Goal: Task Accomplishment & Management: Complete application form

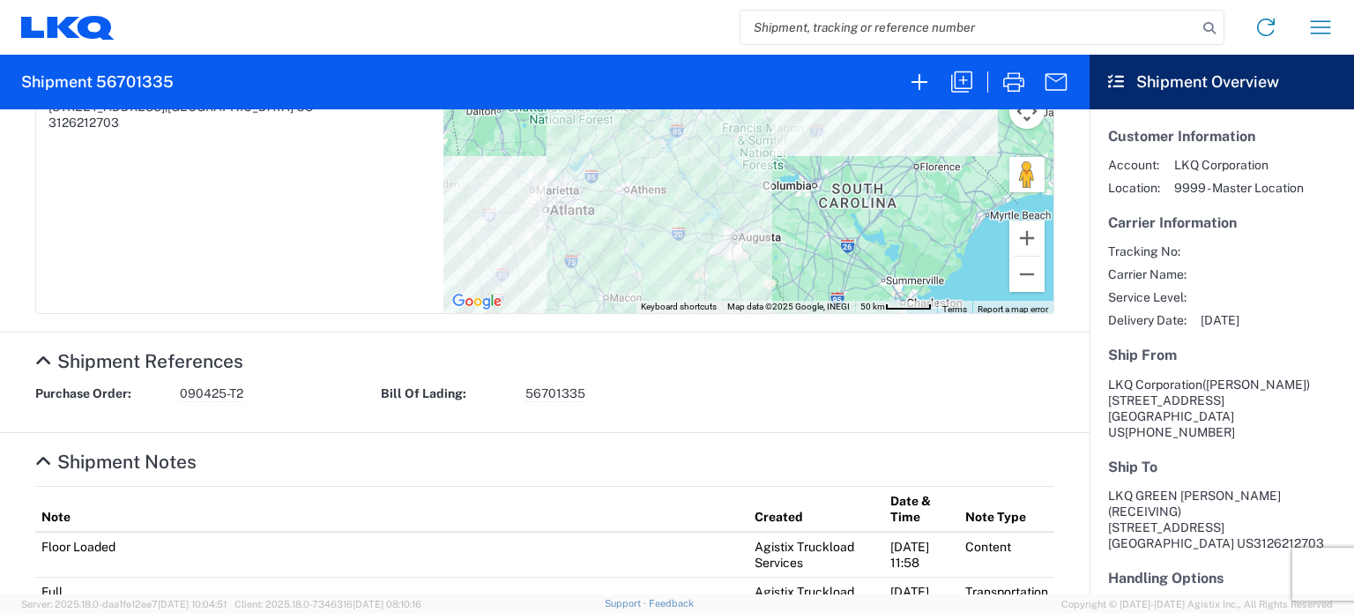
scroll to position [718, 0]
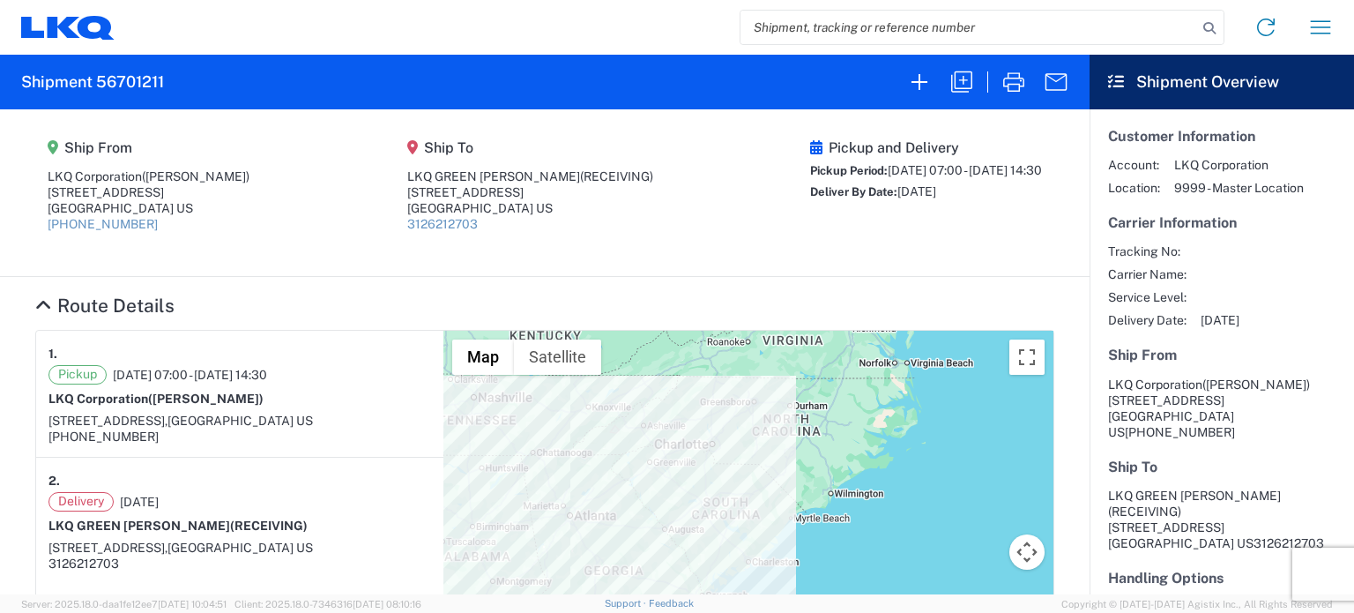
scroll to position [718, 0]
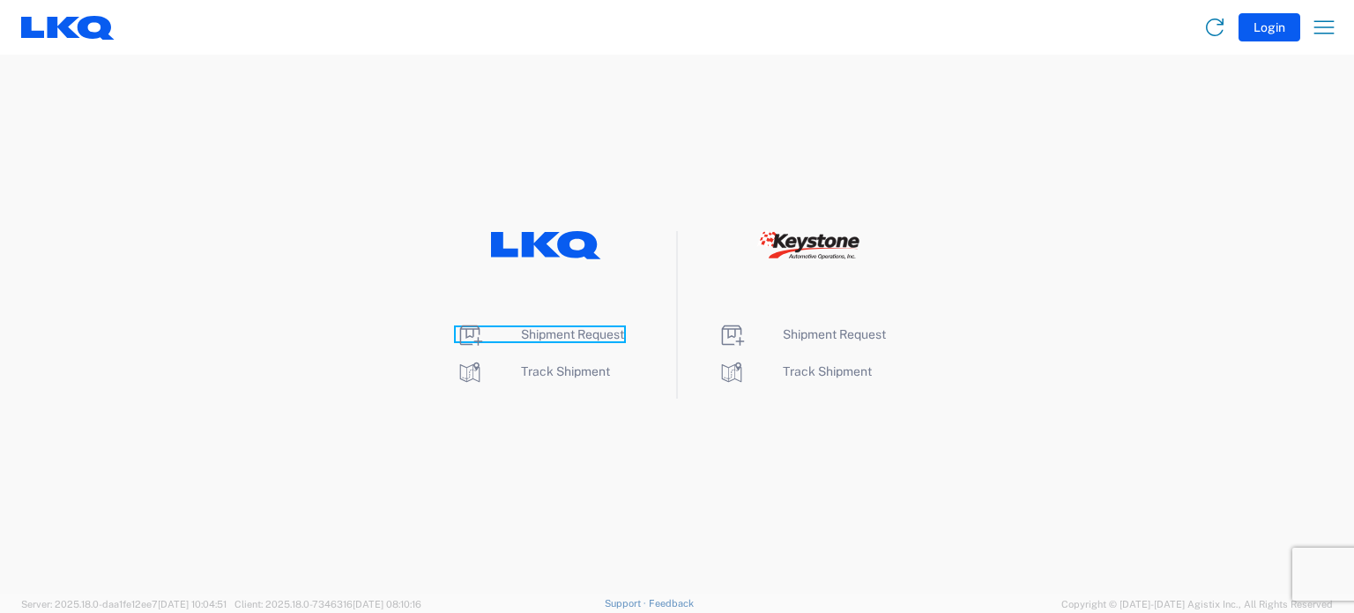
click at [550, 327] on span "Shipment Request" at bounding box center [572, 334] width 103 height 14
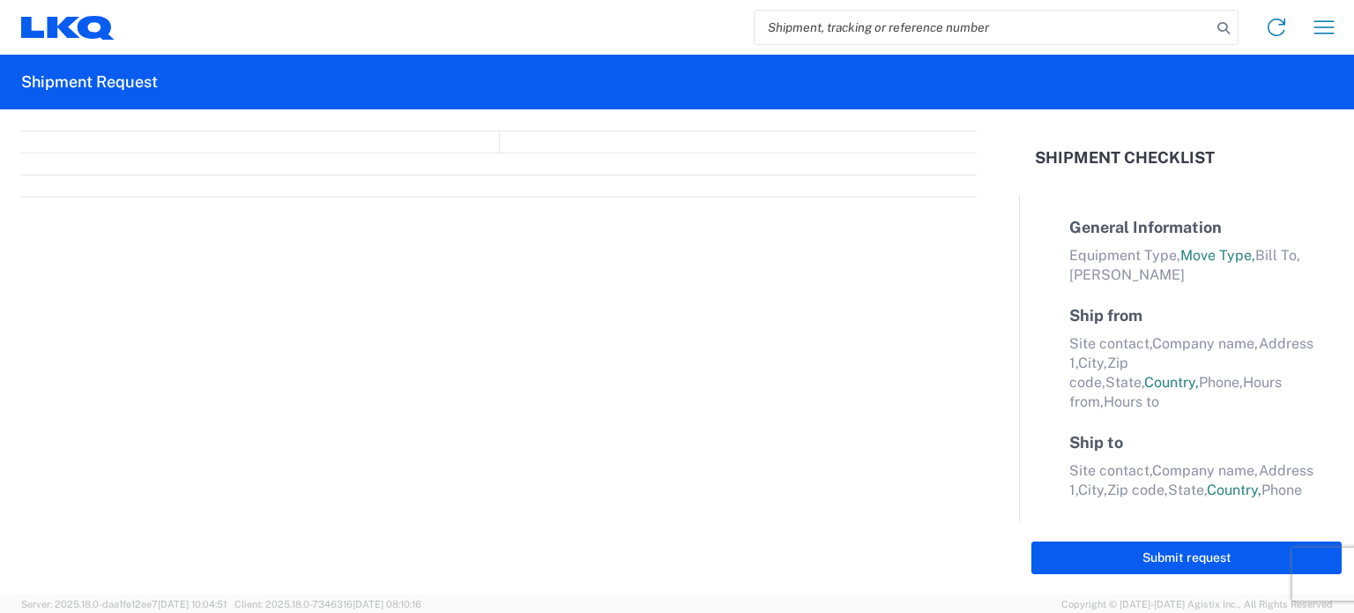
select select "FULL"
select select "LBS"
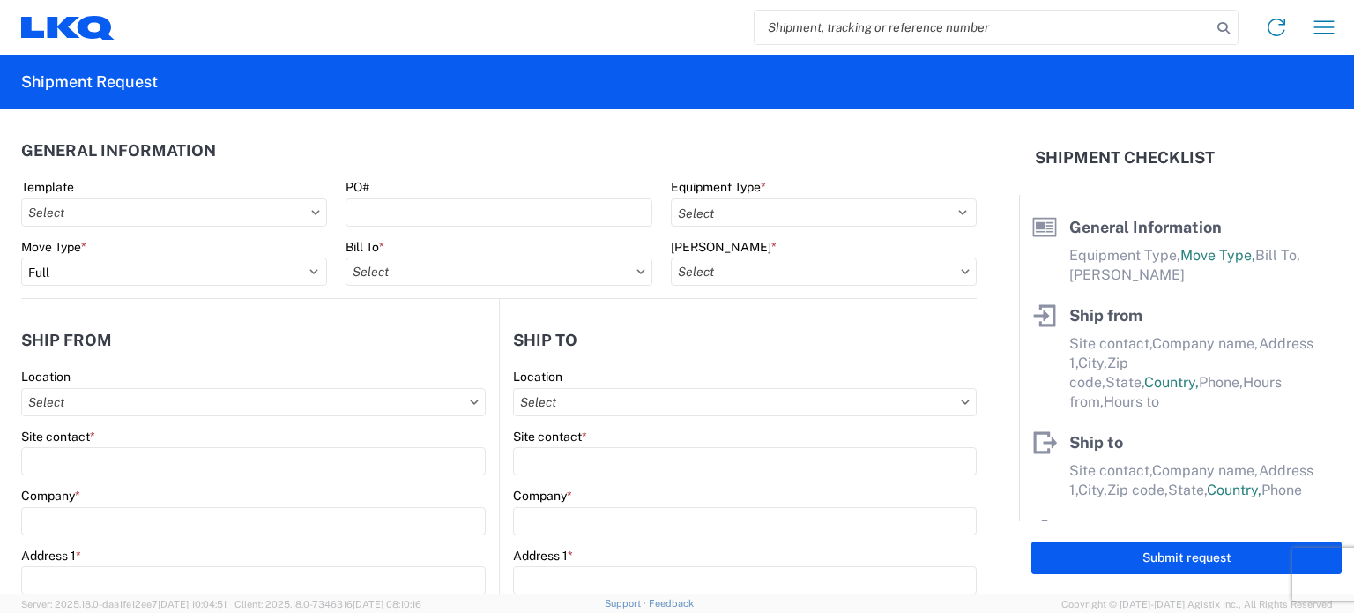
click at [874, 29] on input "search" at bounding box center [983, 27] width 457 height 33
type input "56683687"
